Goal: Information Seeking & Learning: Understand process/instructions

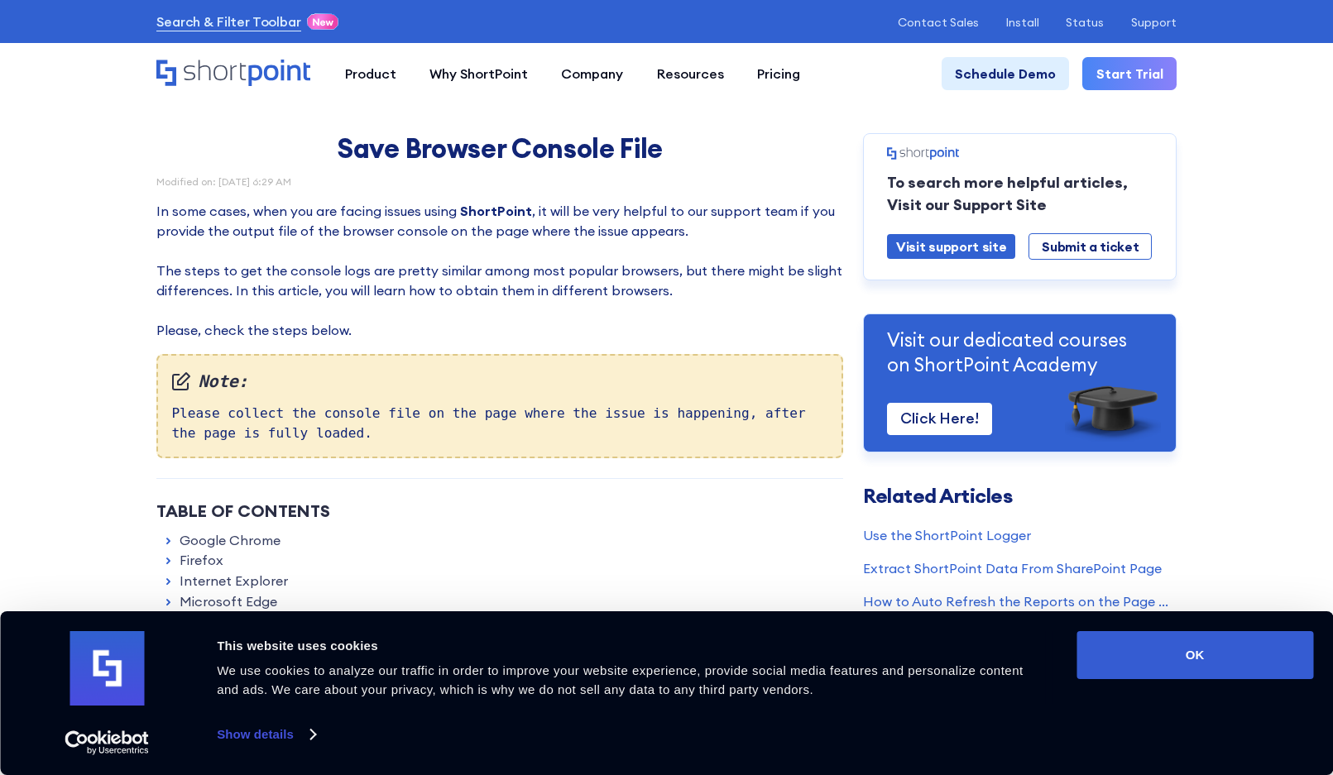
click at [1207, 647] on button "OK" at bounding box center [1195, 655] width 237 height 48
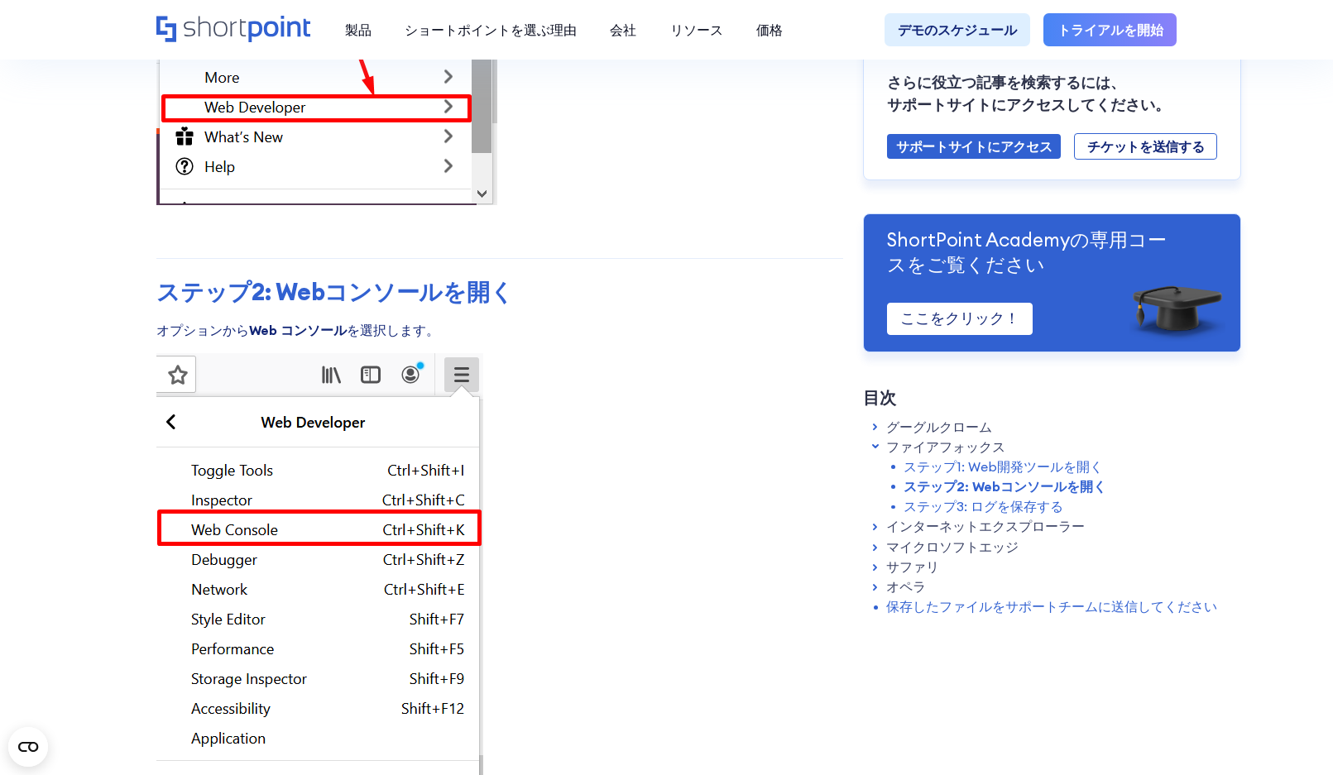
scroll to position [2483, 0]
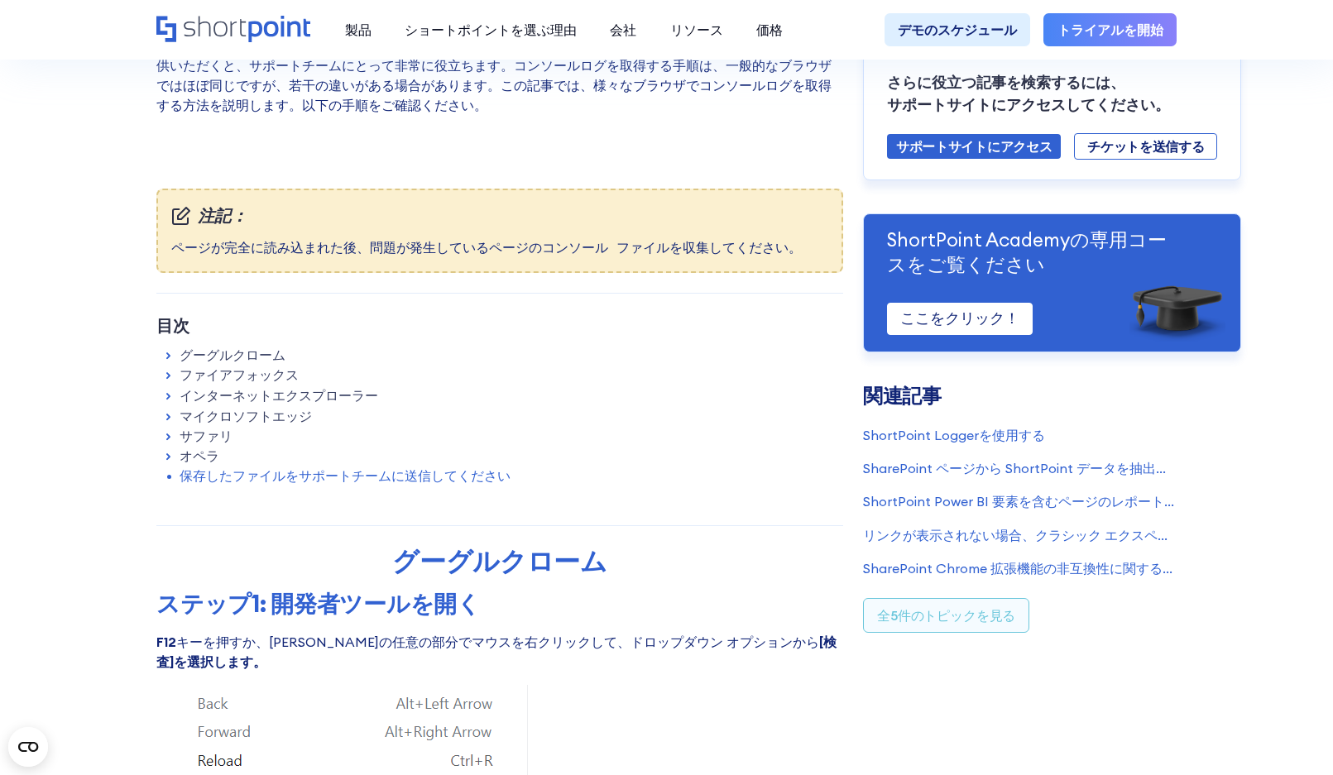
scroll to position [0, 0]
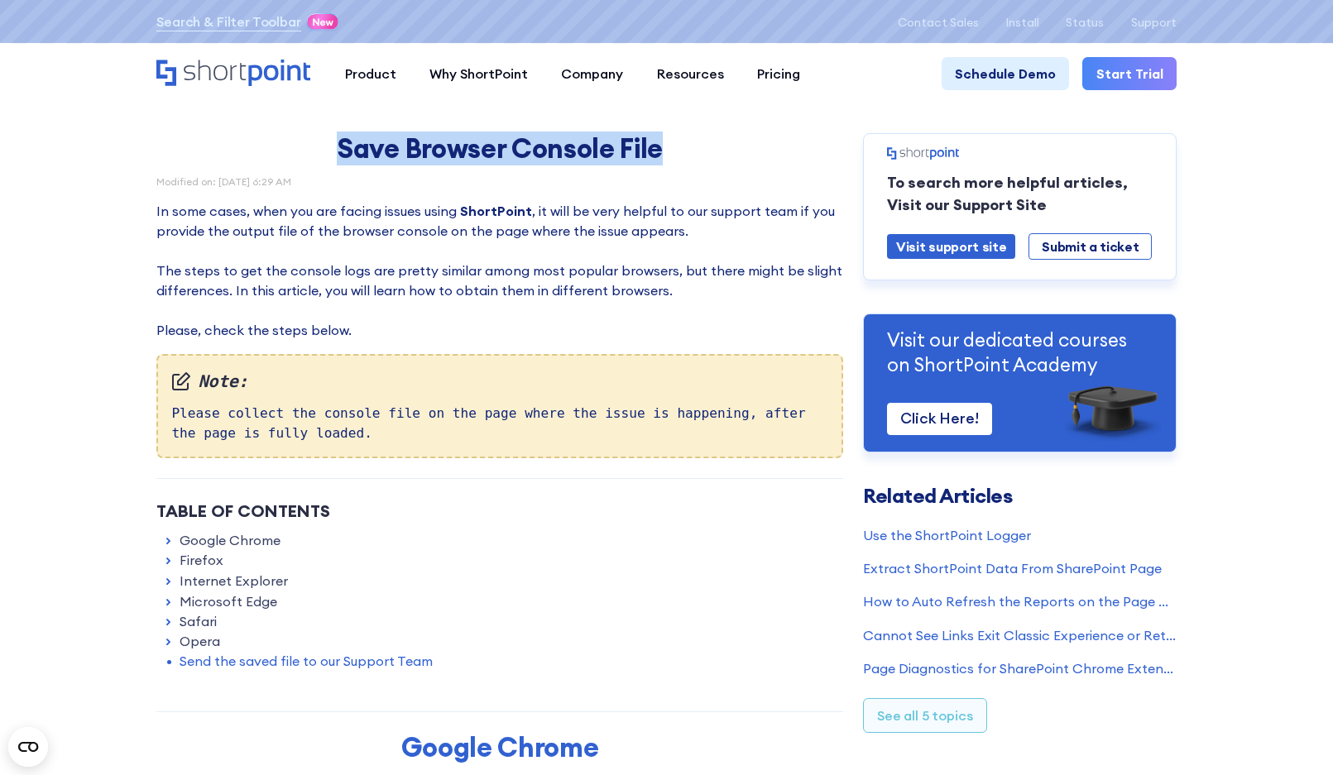
drag, startPoint x: 677, startPoint y: 144, endPoint x: 337, endPoint y: 156, distance: 340.4
click at [337, 156] on h1 "Save Browser Console File" at bounding box center [500, 148] width 621 height 31
copy h1 "Save Browser Console File"
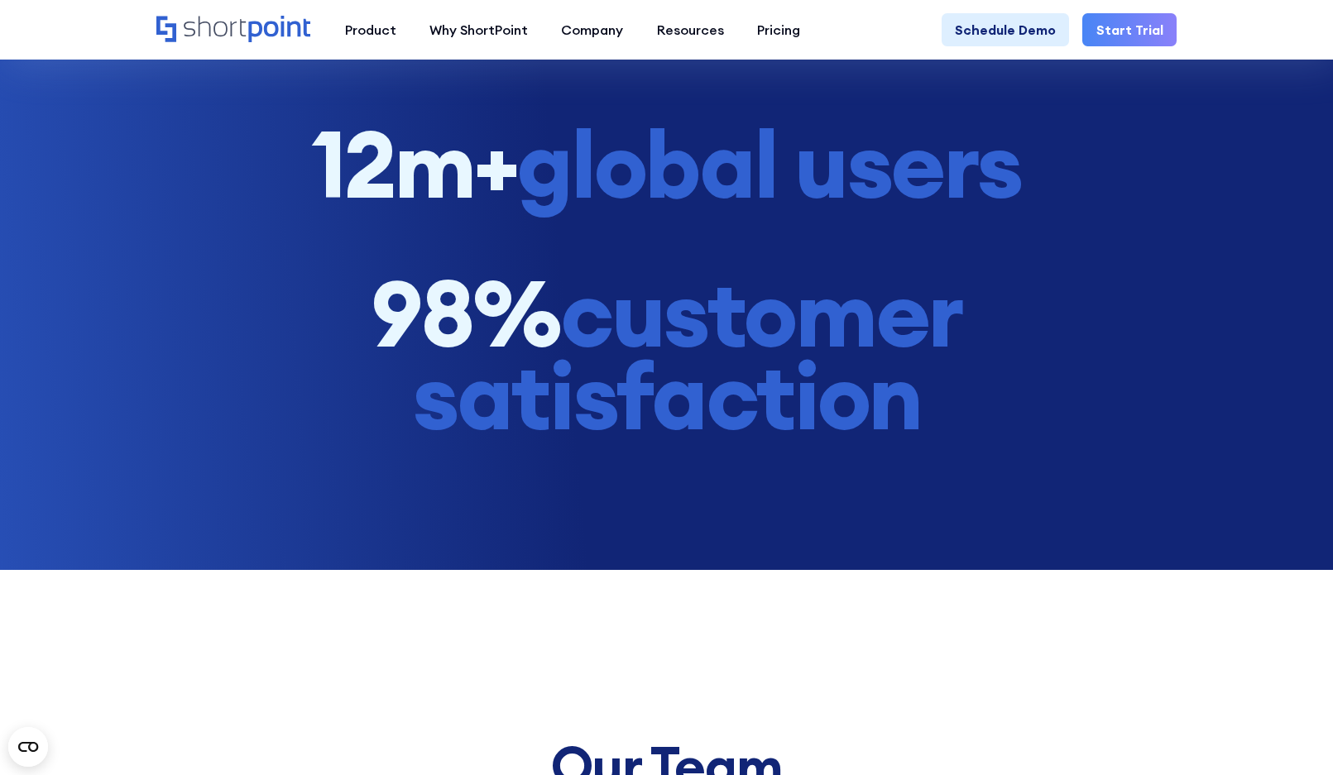
scroll to position [3311, 0]
